Goal: Task Accomplishment & Management: Use online tool/utility

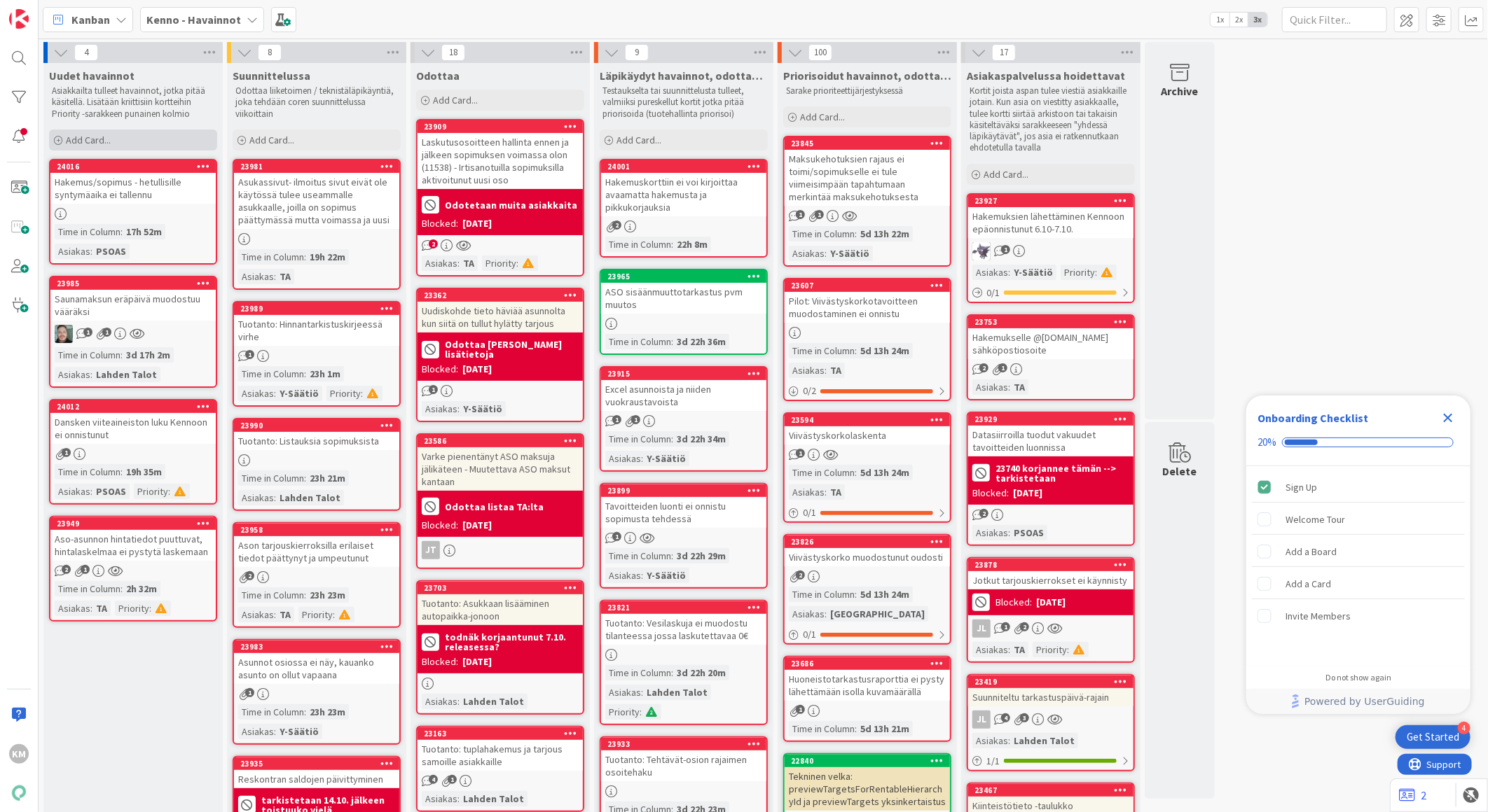
click at [164, 143] on div "Add Card..." at bounding box center [133, 140] width 169 height 21
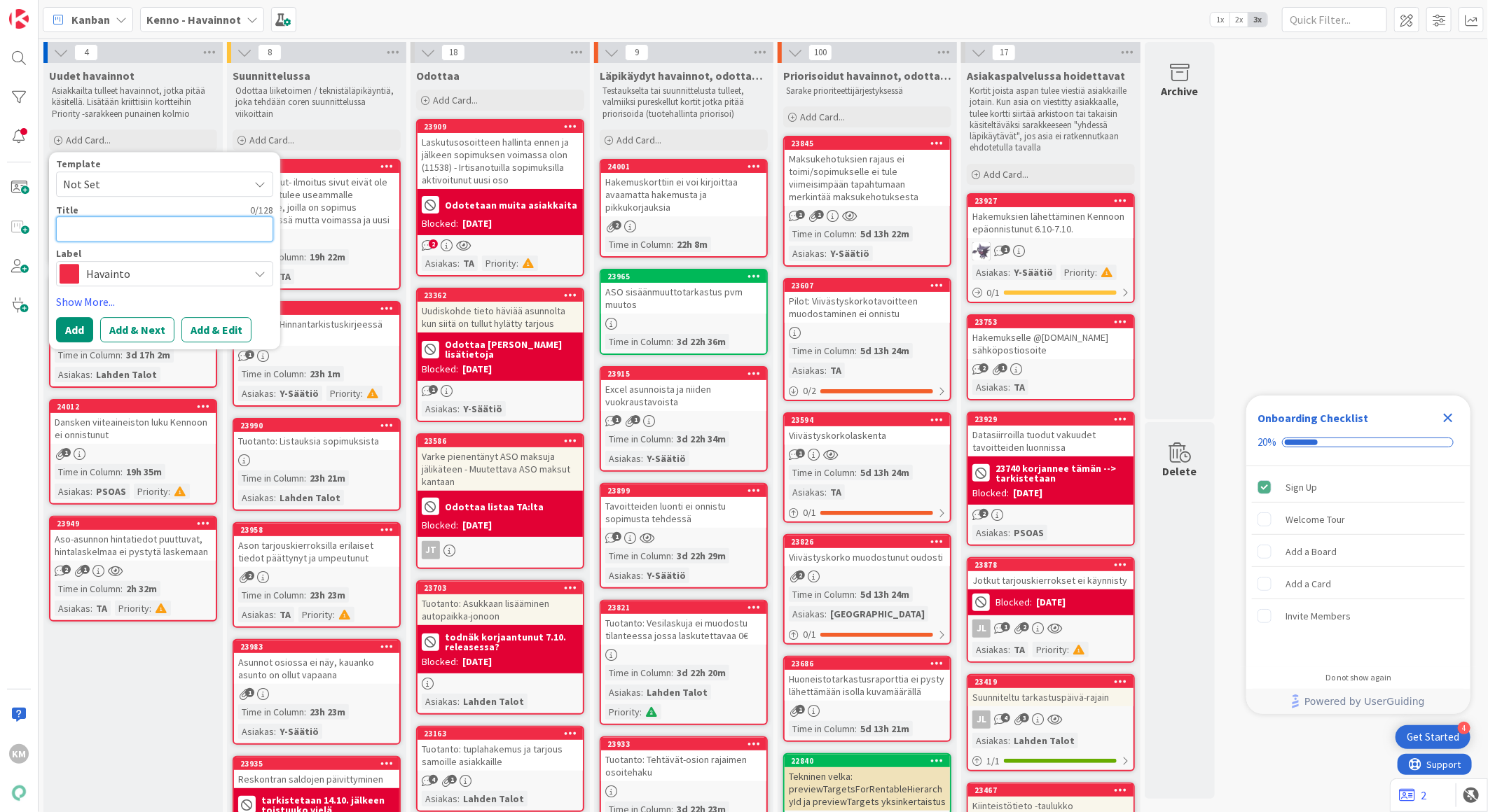
paste textarea "Asukassivujen irtisanominen ei onnistu"
type textarea "x"
type textarea "Asukassivujen irtisanominen ei onnistu"
click at [201, 333] on button "Add & Edit" at bounding box center [216, 329] width 70 height 25
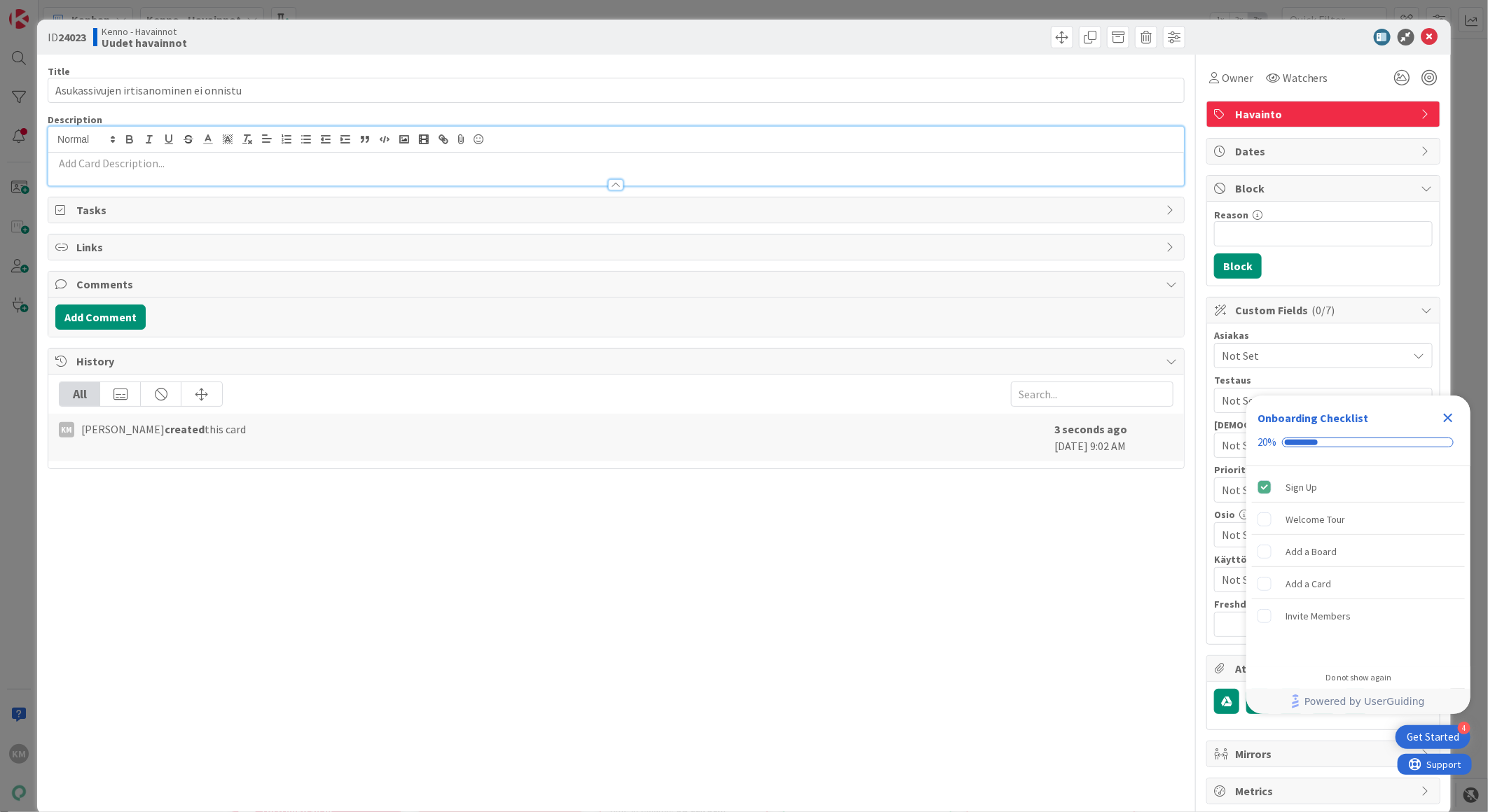
click at [87, 135] on div at bounding box center [616, 156] width 1135 height 59
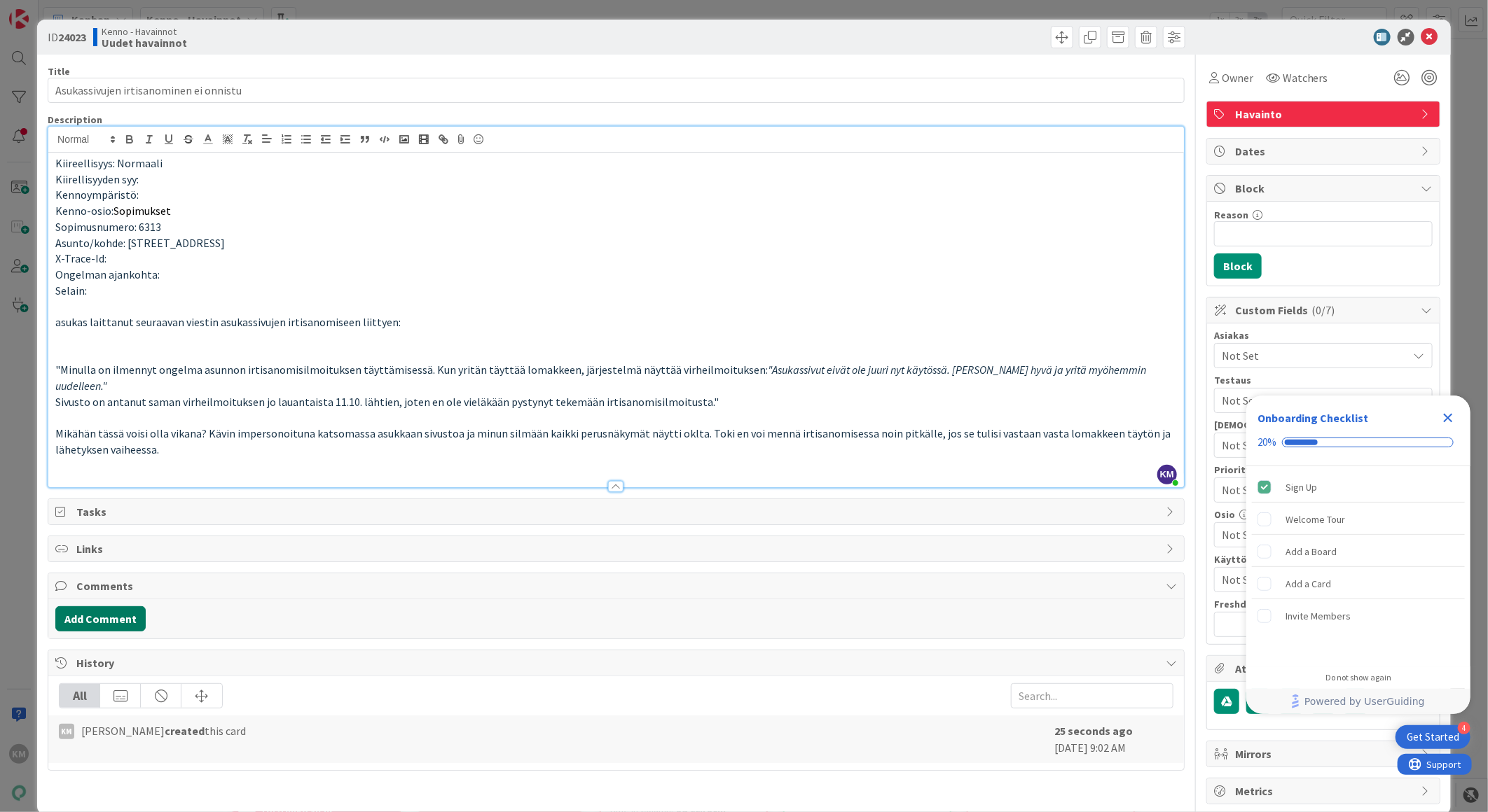
click at [134, 606] on button "Add Comment" at bounding box center [100, 619] width 91 height 25
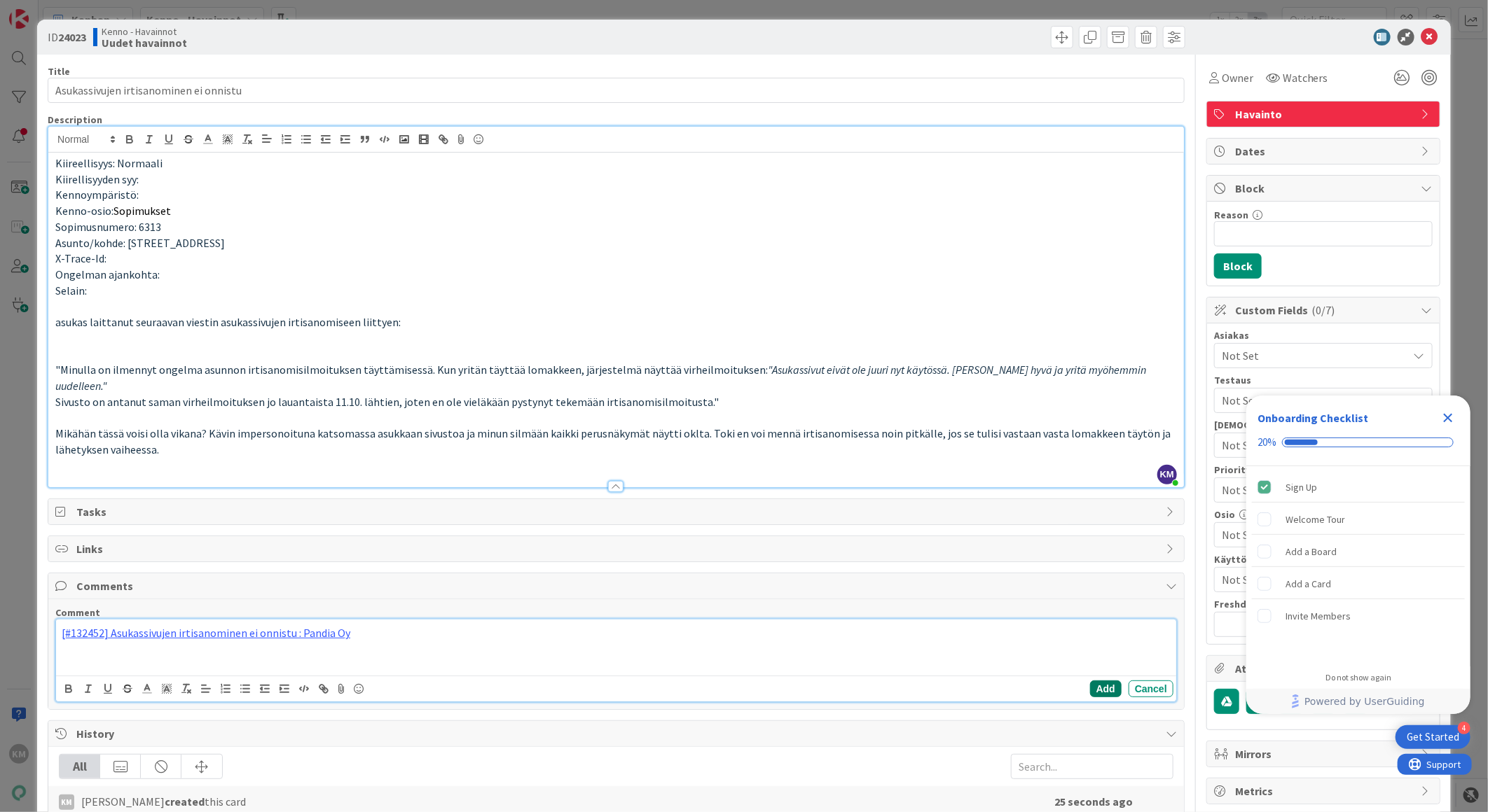
click at [1090, 681] on button "Add" at bounding box center [1105, 688] width 31 height 16
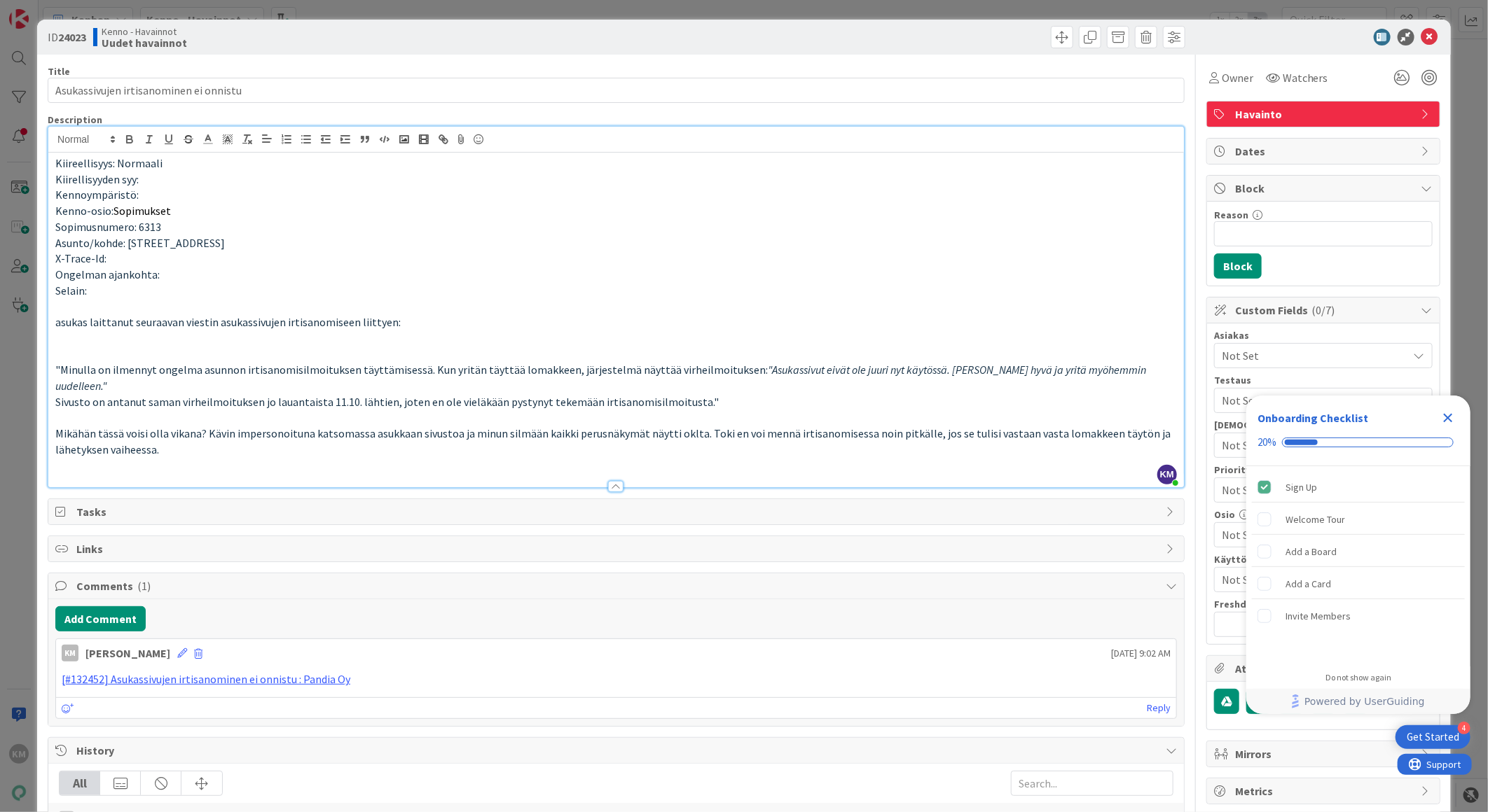
click at [1451, 417] on icon "Close Checklist" at bounding box center [1447, 417] width 16 height 16
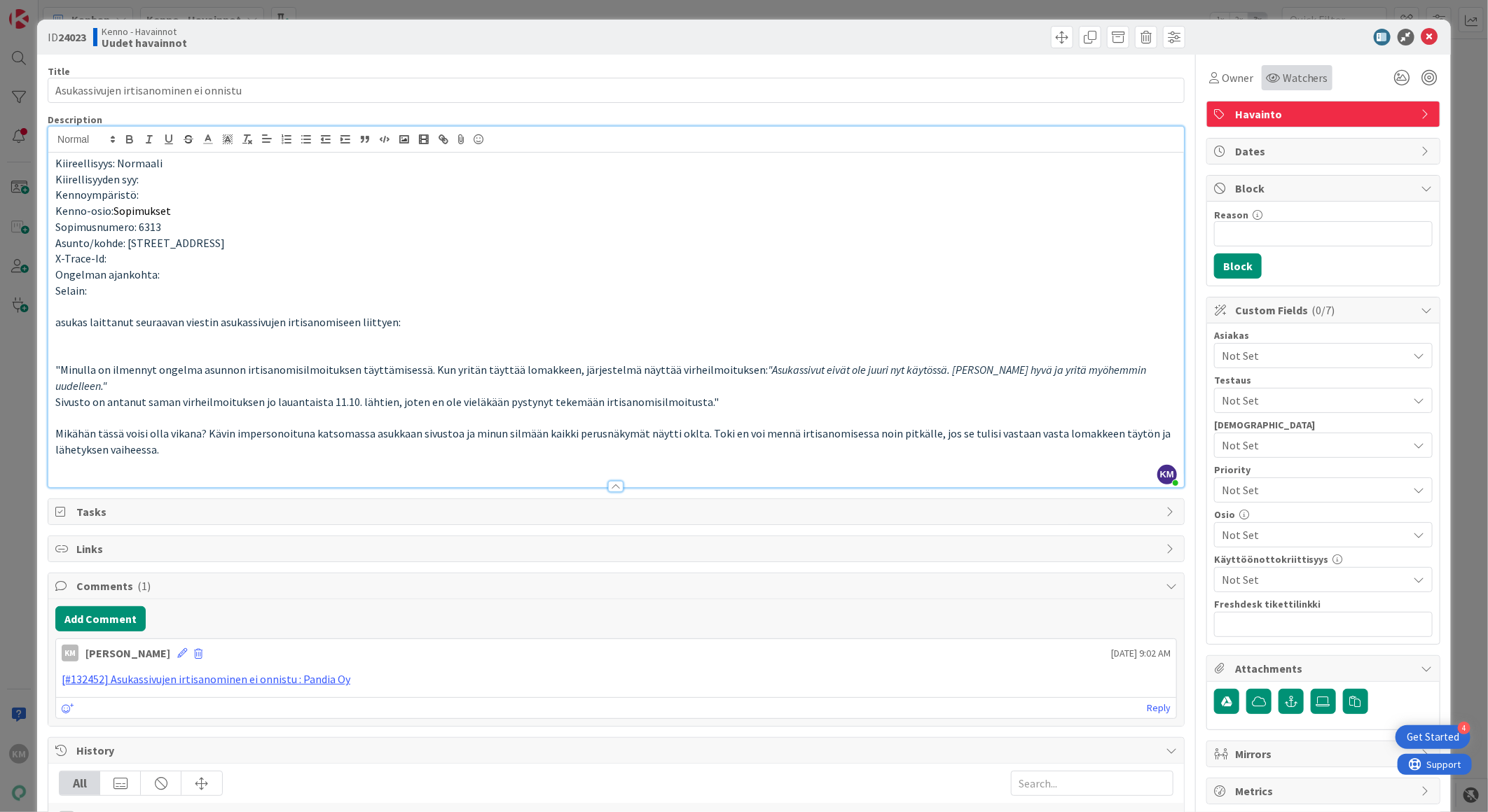
click at [1300, 76] on span "Watchers" at bounding box center [1305, 77] width 46 height 16
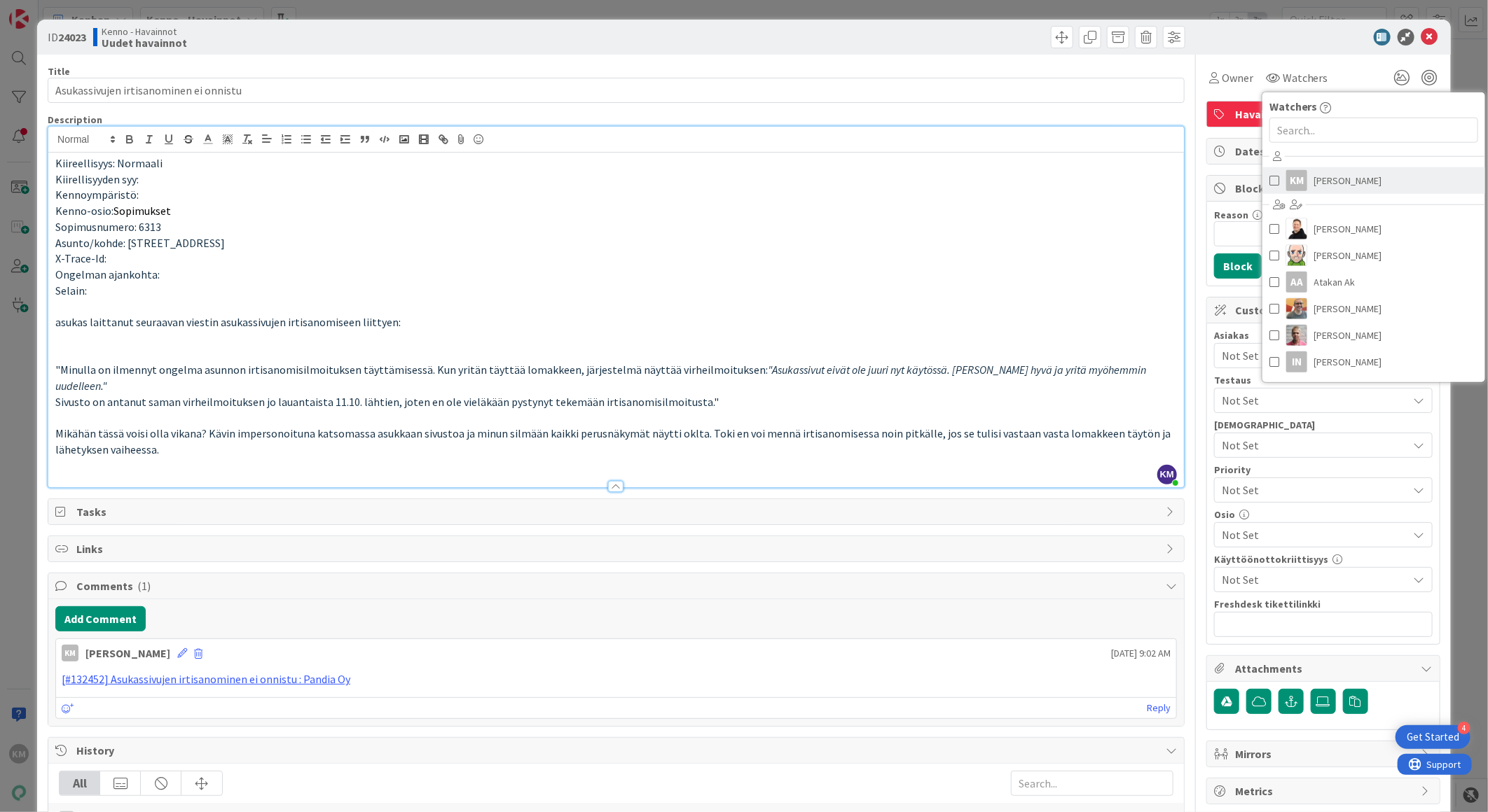
click at [1314, 183] on span "[PERSON_NAME]" at bounding box center [1348, 181] width 68 height 21
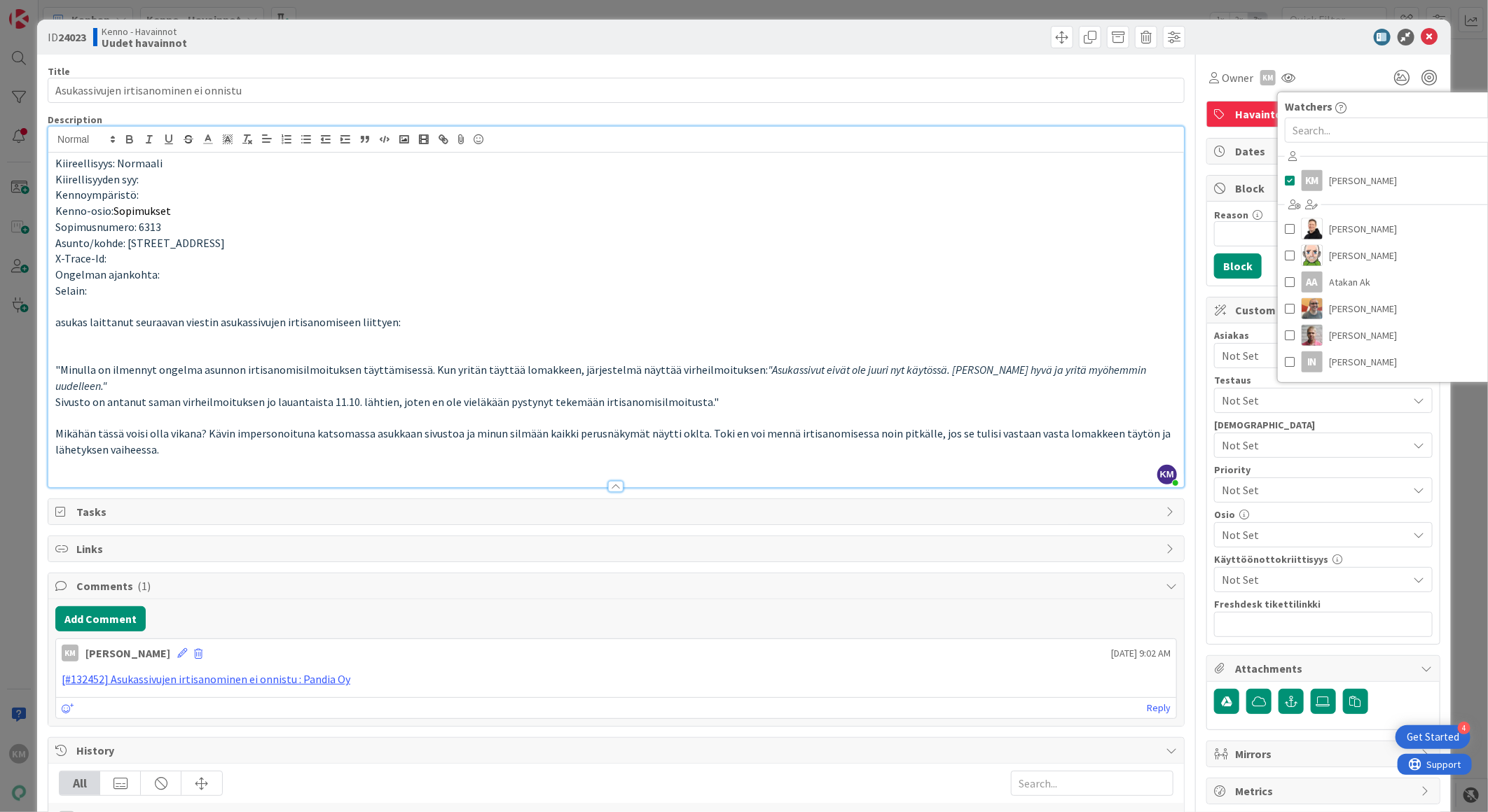
click at [1314, 43] on div at bounding box center [1316, 36] width 248 height 16
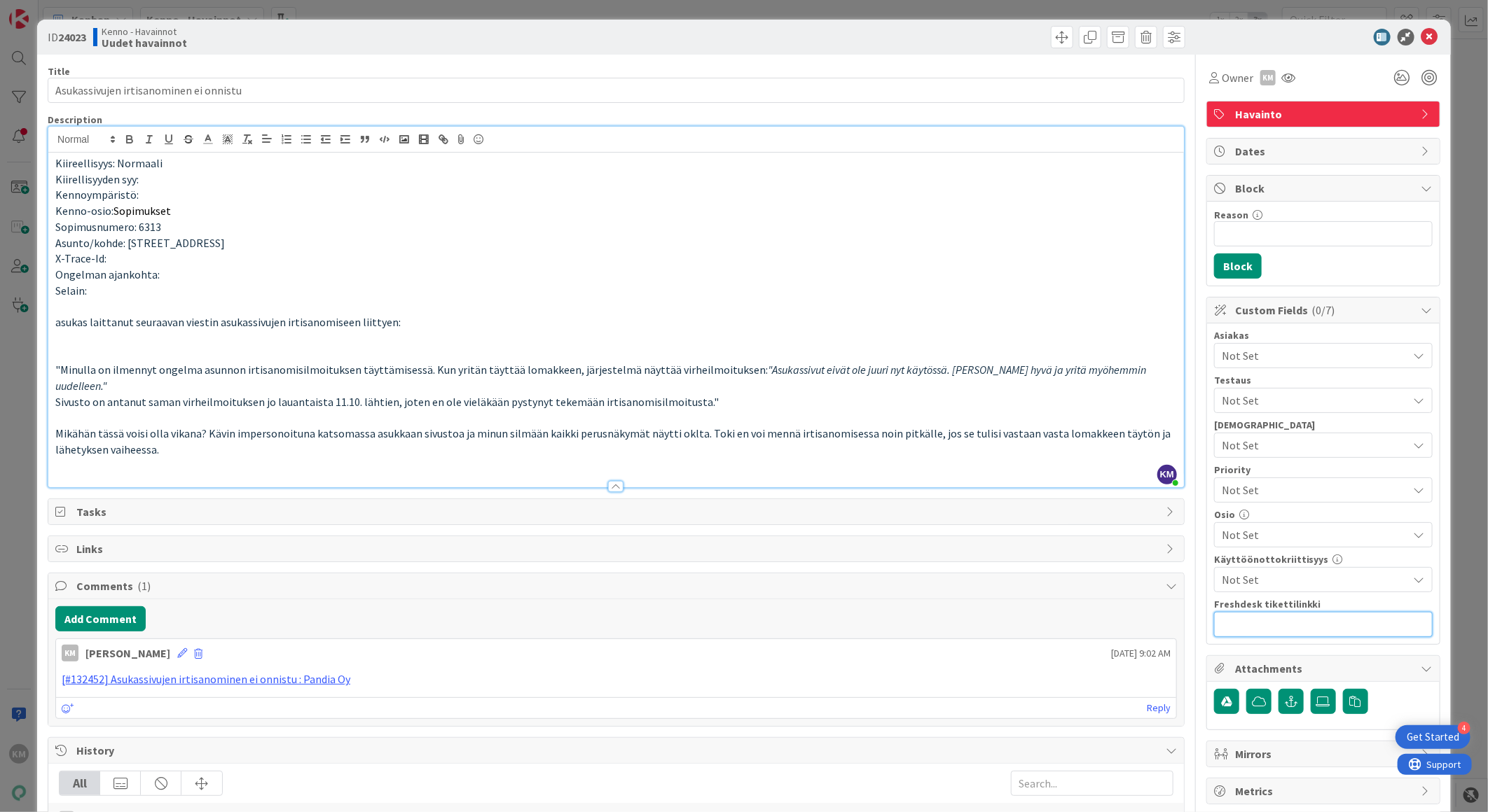
paste input "[URL][DOMAIN_NAME]"
type input "[URL][DOMAIN_NAME]"
click at [1296, 353] on span "Not Set" at bounding box center [1315, 355] width 187 height 16
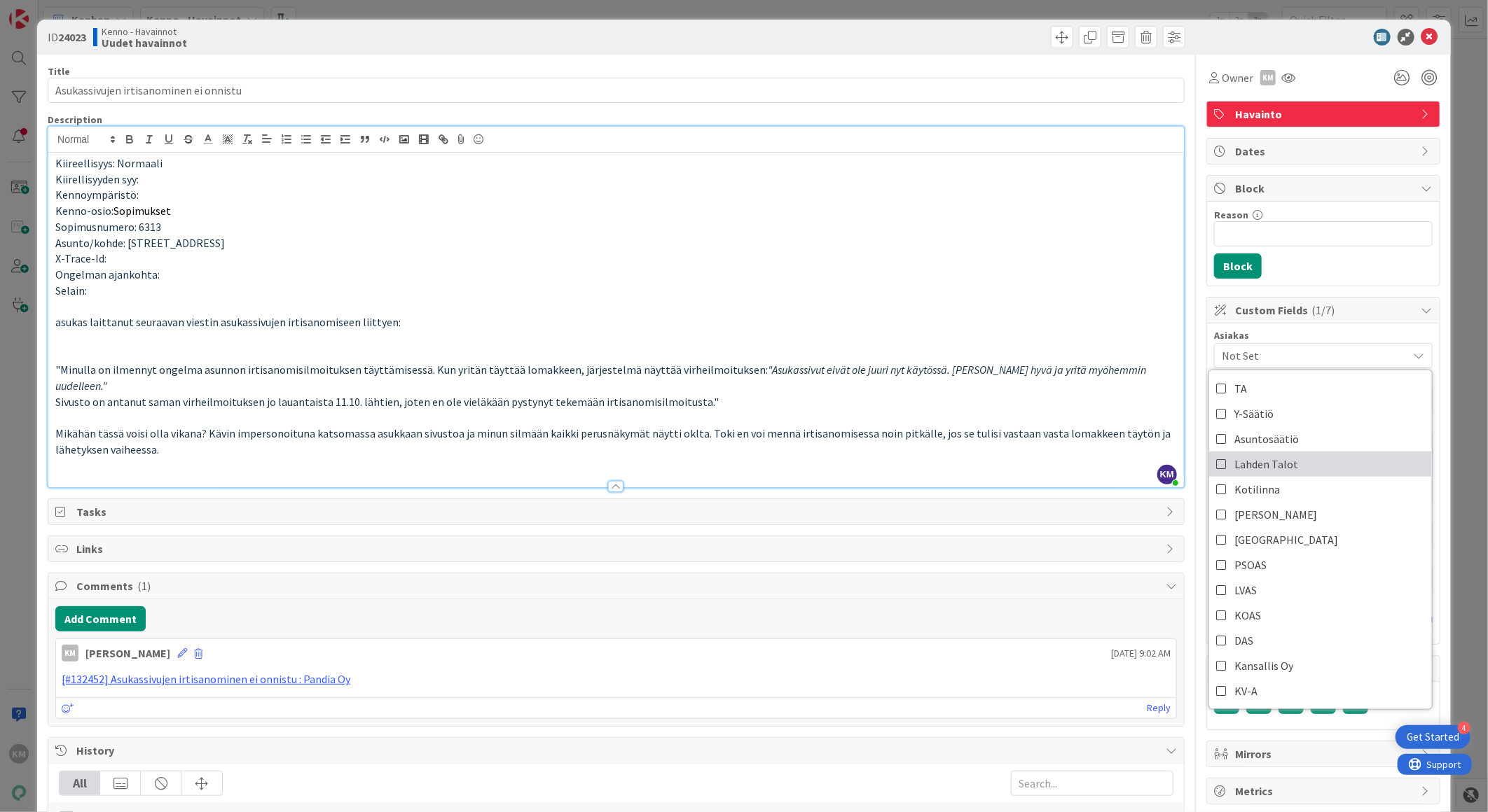
click at [1270, 469] on span "Lahden Talot" at bounding box center [1266, 464] width 64 height 21
click at [1344, 77] on div "Owner KM Watchers KM [PERSON_NAME] [PERSON_NAME] [PERSON_NAME] AA Atakan Ak [PE…" at bounding box center [1323, 77] width 234 height 25
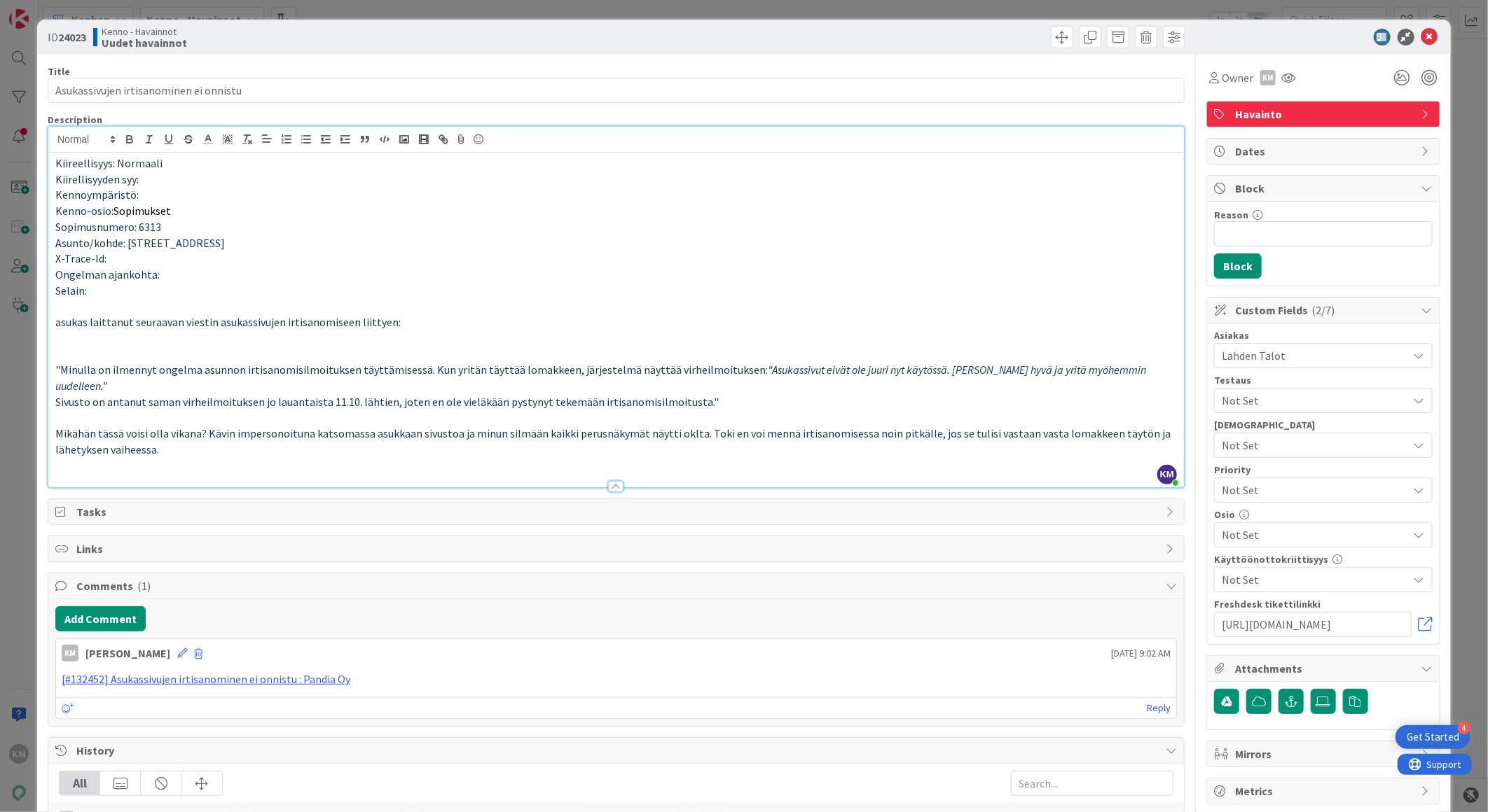
click at [61, 31] on b "24023" at bounding box center [72, 37] width 28 height 14
click at [61, 30] on b "24023" at bounding box center [72, 37] width 28 height 14
copy b "24023"
click at [1422, 31] on icon at bounding box center [1429, 36] width 16 height 16
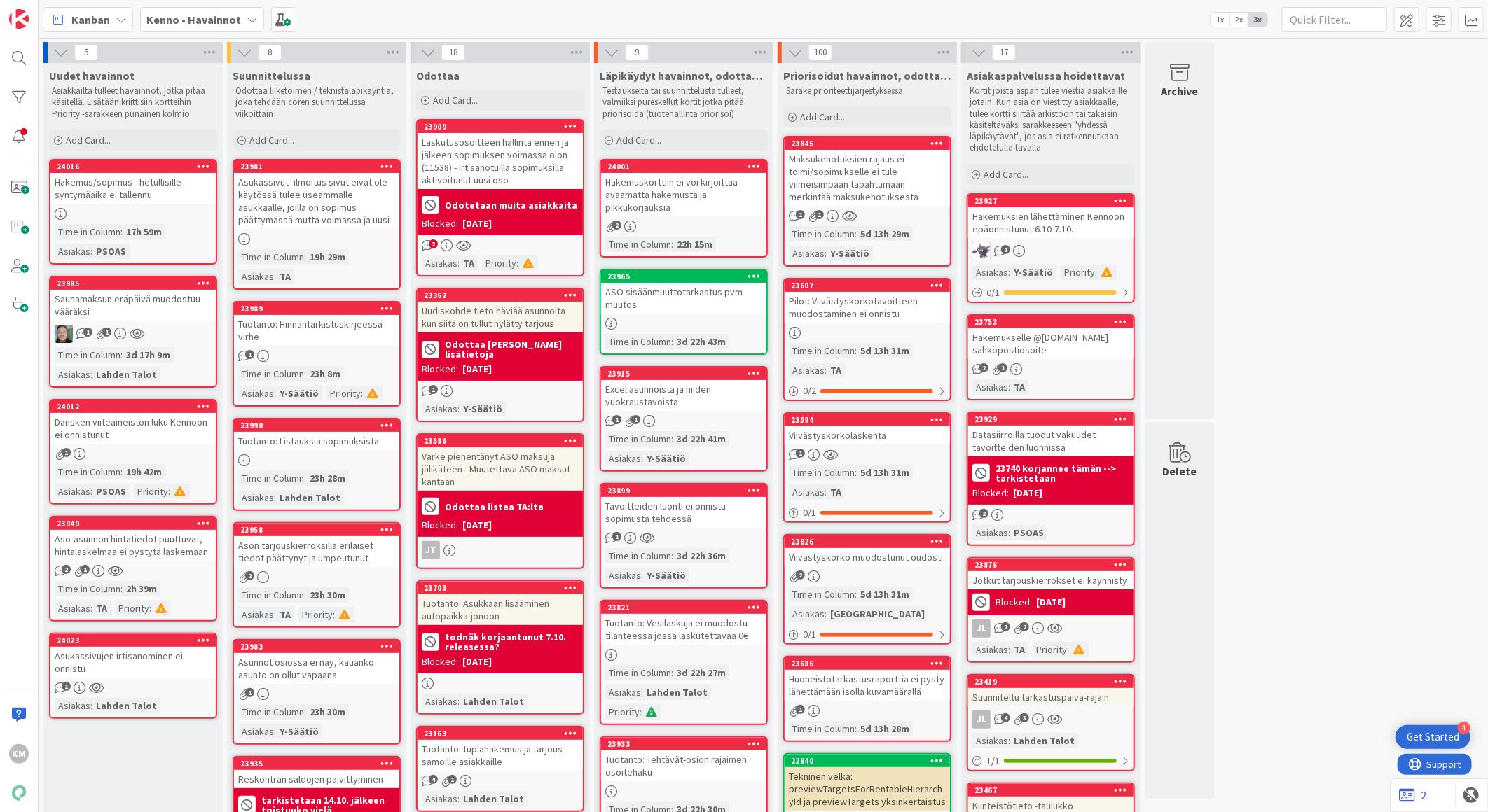
click at [169, 320] on div "23985 Saunamaksun eräpäivä muodostuu vääräksi 1 1 Time in Column : 3d 17h 9m As…" at bounding box center [133, 332] width 169 height 112
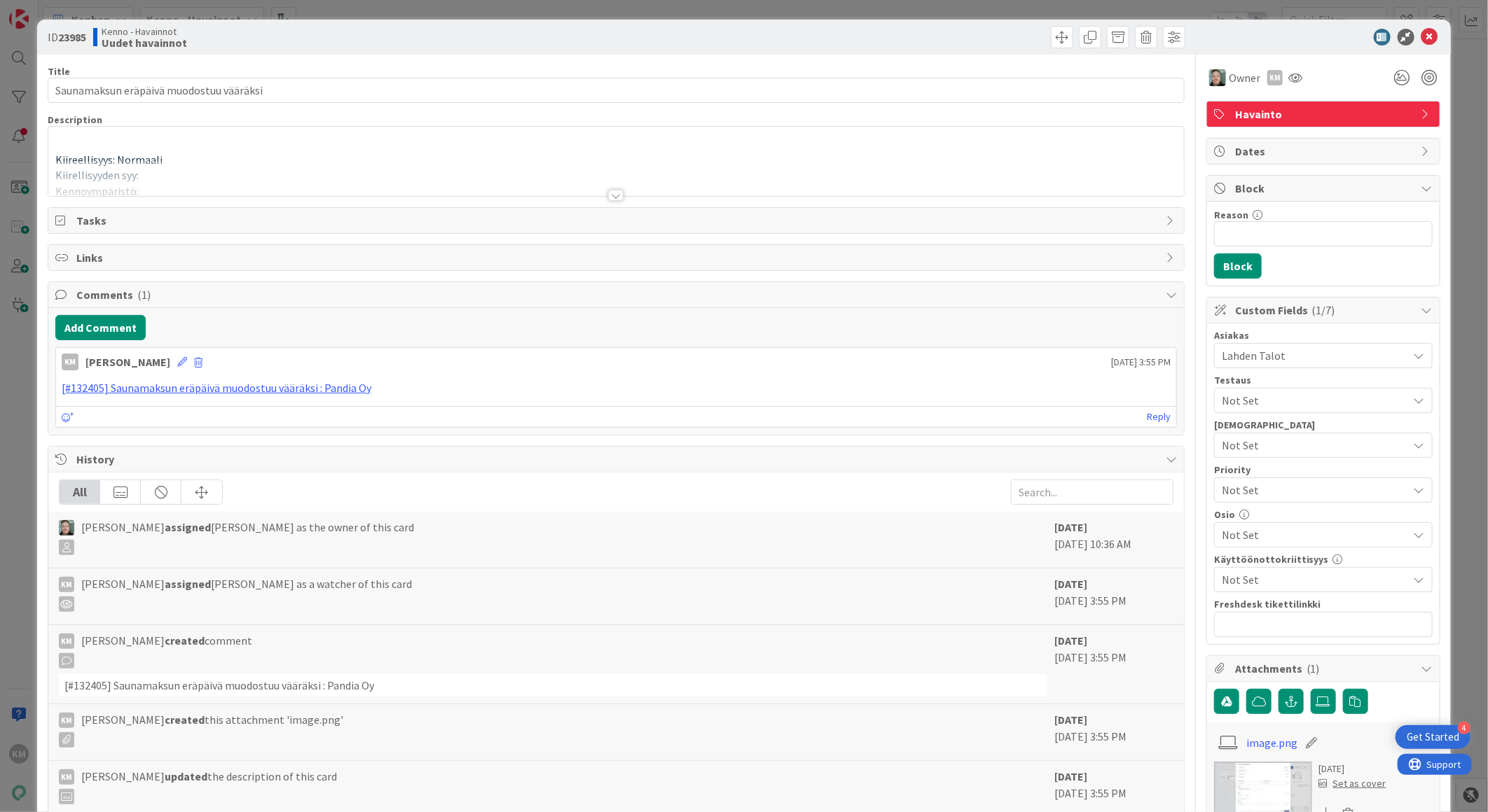
click at [608, 193] on div at bounding box center [616, 195] width 16 height 11
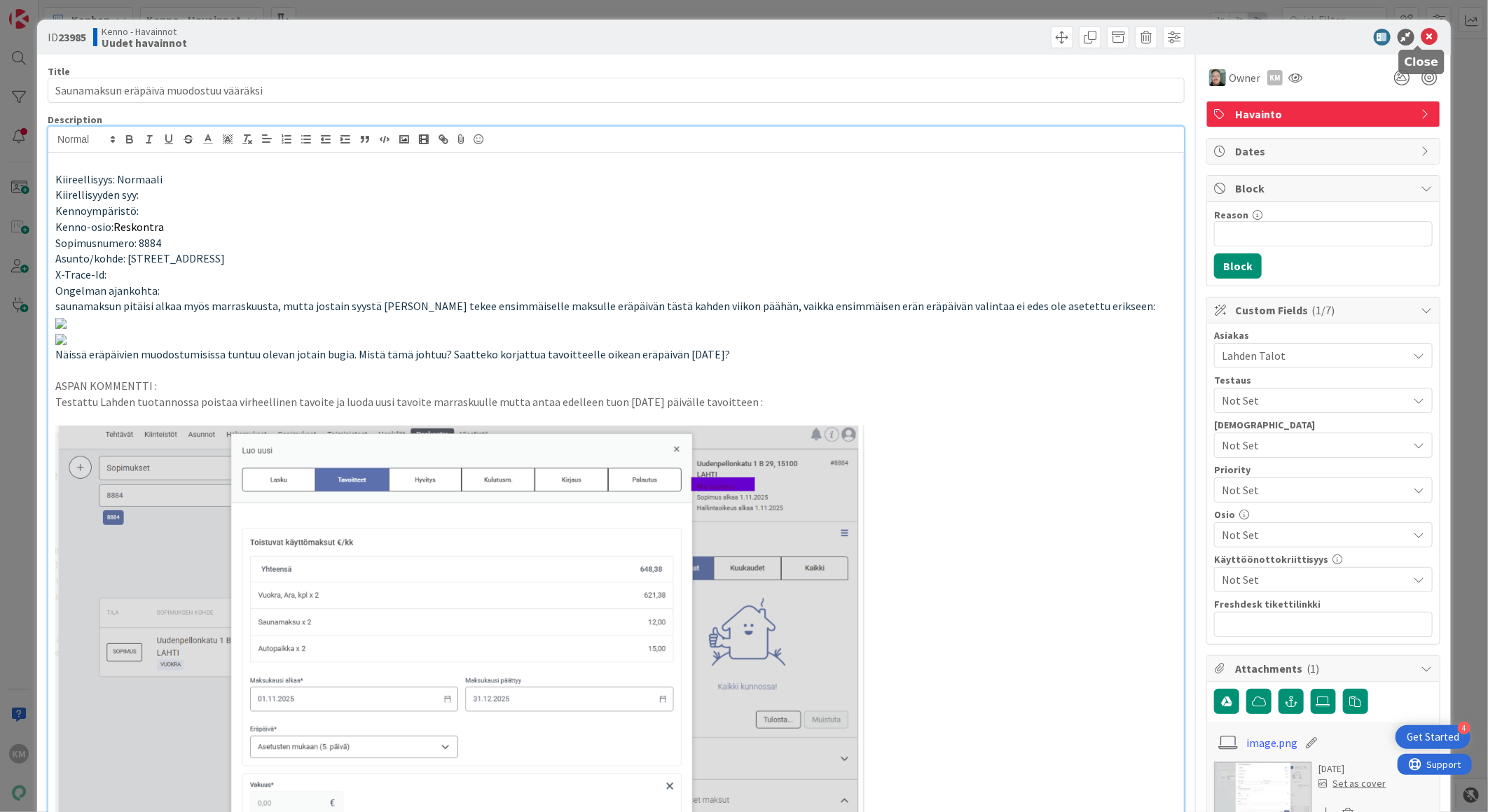
click at [1421, 34] on icon at bounding box center [1429, 36] width 16 height 16
